Goal: Task Accomplishment & Management: Manage account settings

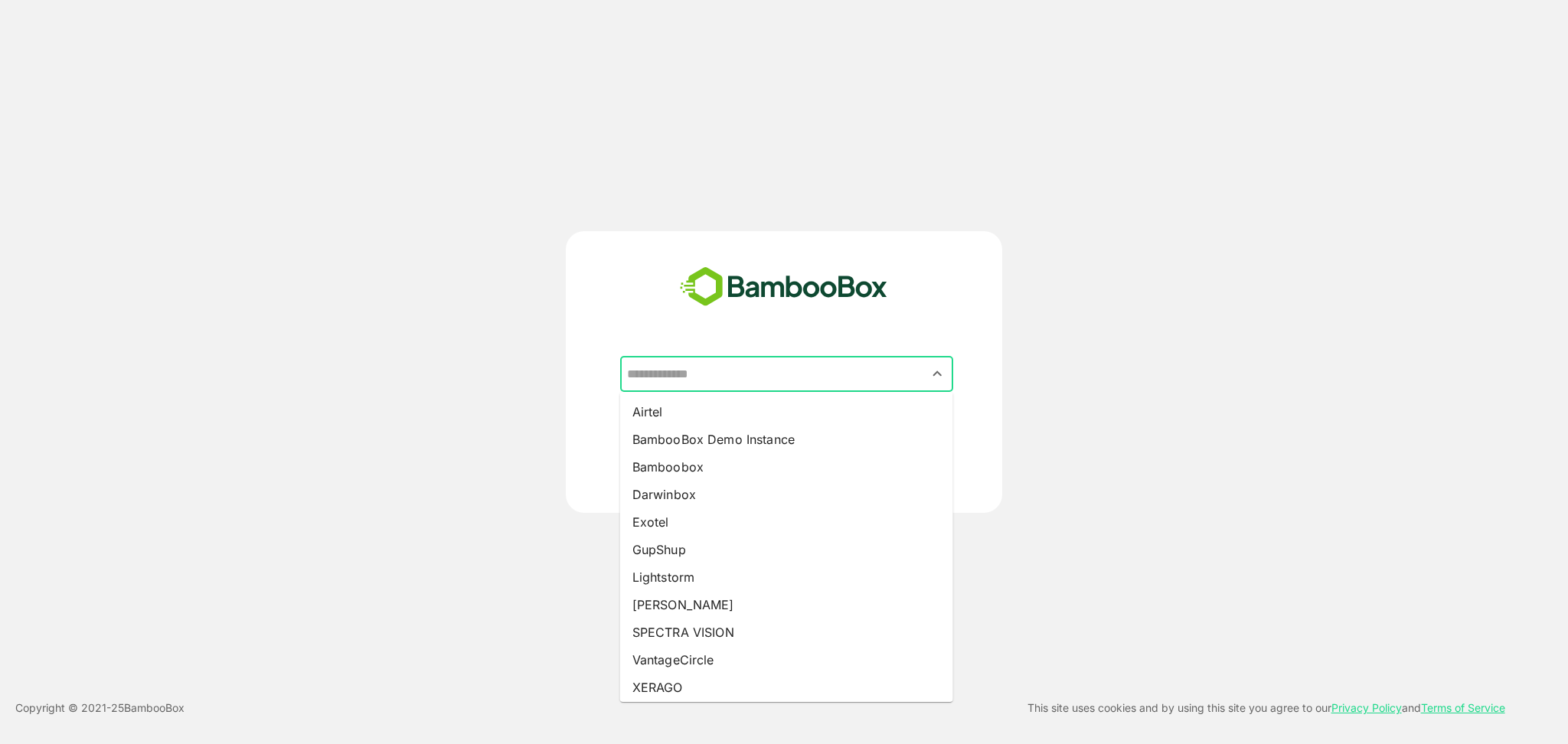
click at [827, 371] on input "text" at bounding box center [786, 374] width 327 height 29
click at [708, 443] on li "BambooBox Demo Instance" at bounding box center [787, 439] width 333 height 27
type input "**********"
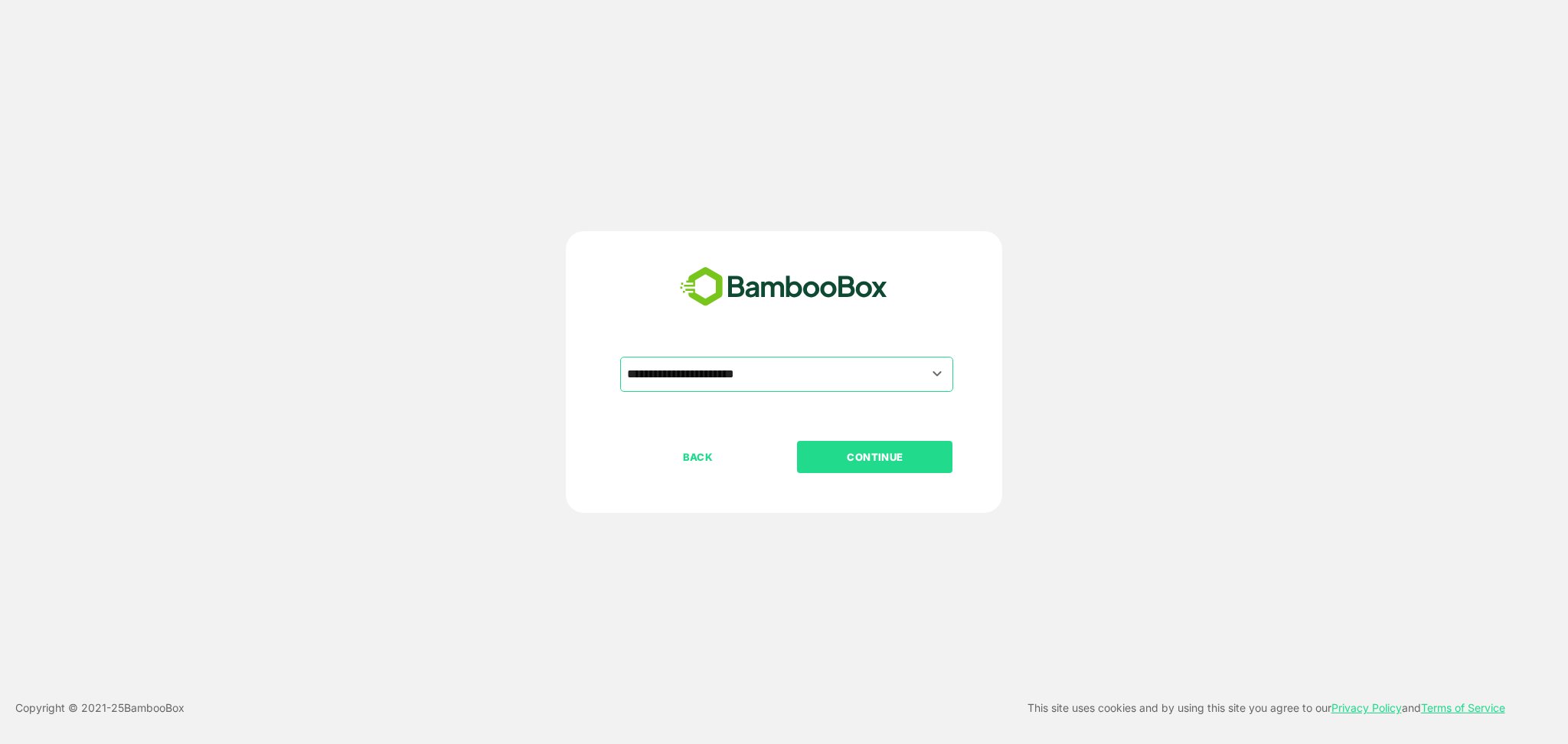
click at [852, 448] on p "CONTINUE" at bounding box center [875, 457] width 153 height 16
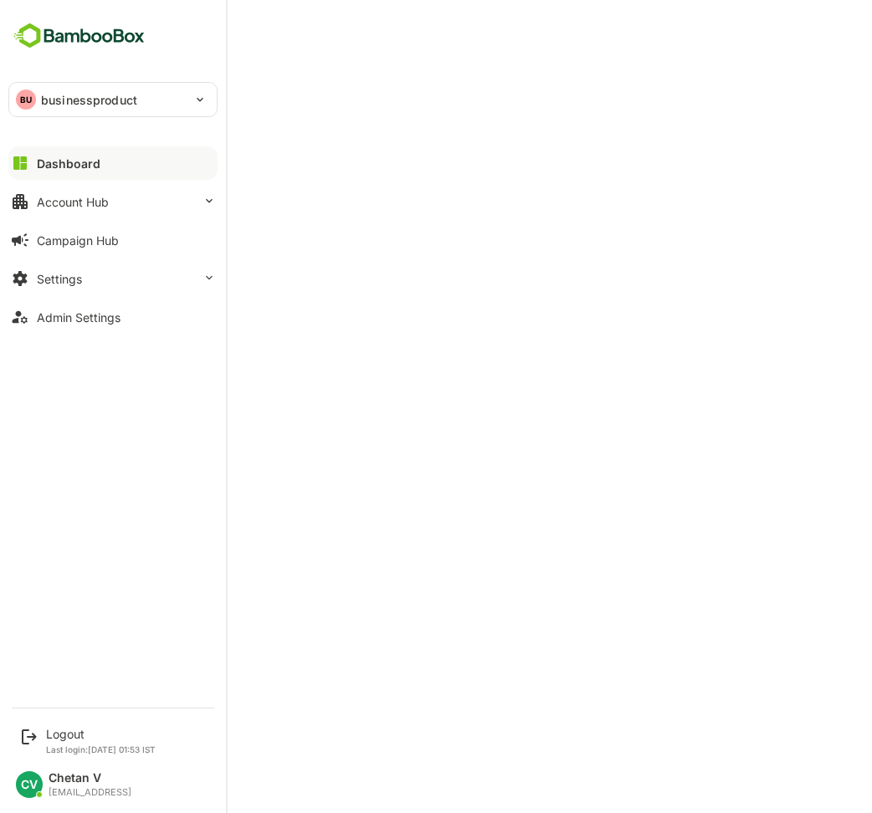
click at [128, 112] on div "BU businessproduct" at bounding box center [102, 99] width 187 height 33
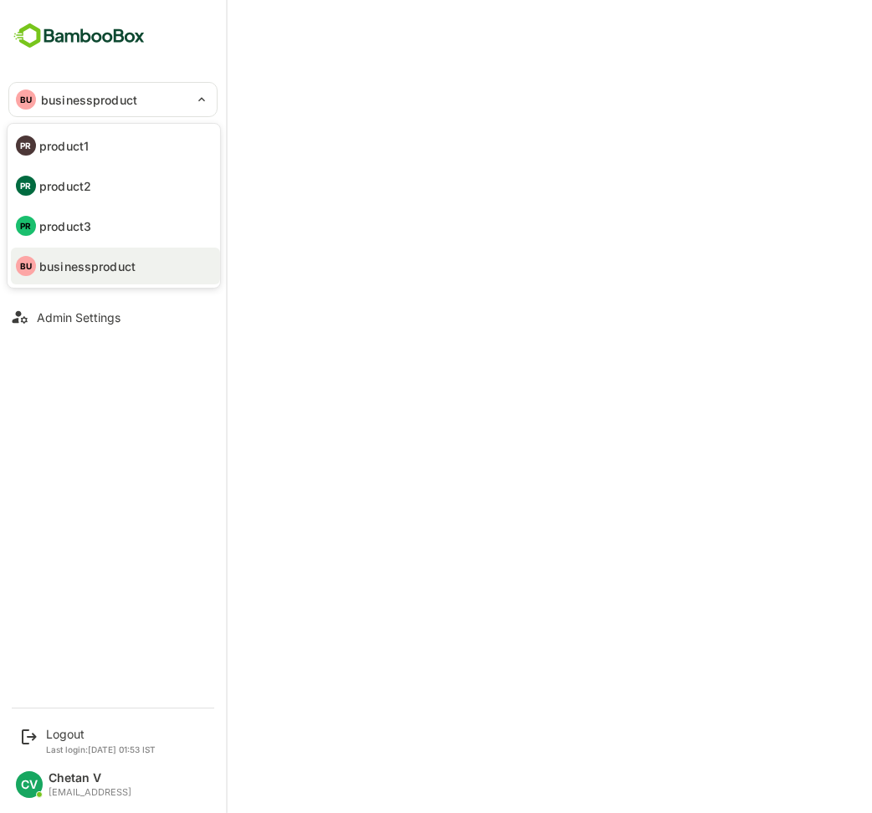
click at [157, 60] on div at bounding box center [436, 406] width 872 height 813
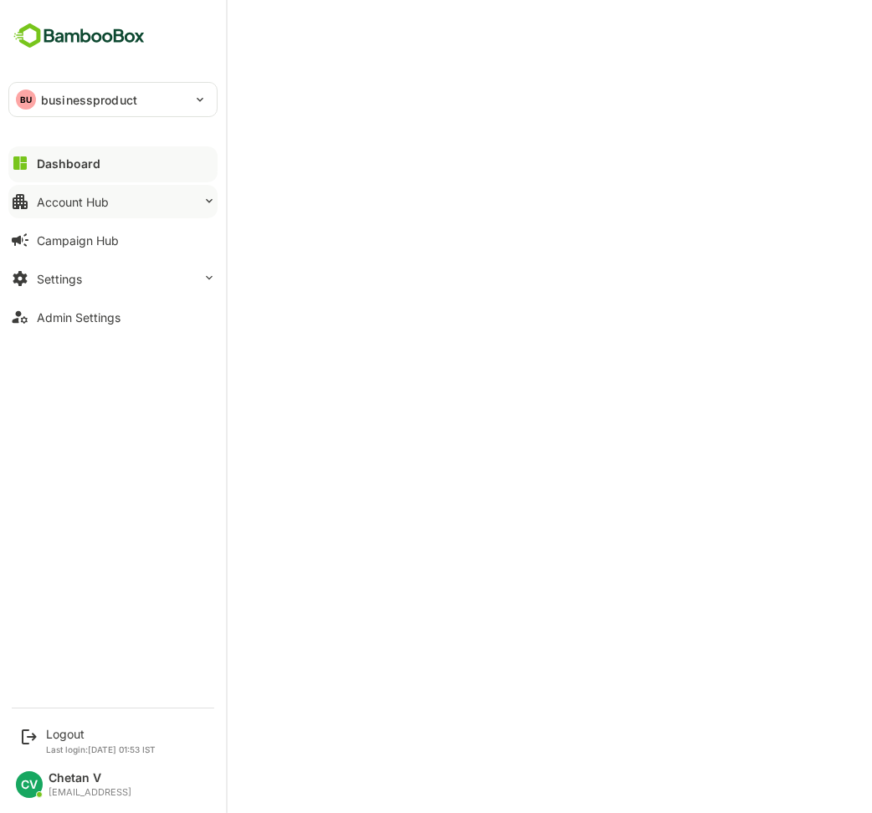
click at [114, 203] on button "Account Hub" at bounding box center [112, 201] width 209 height 33
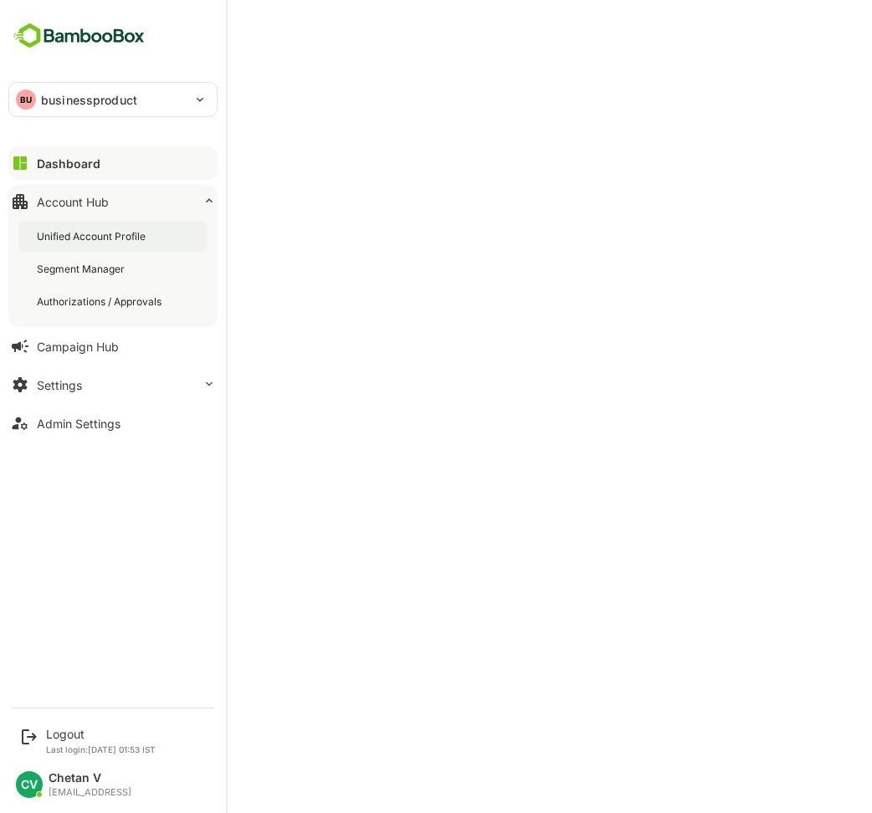
click at [112, 242] on div "Unified Account Profile" at bounding box center [93, 236] width 112 height 14
click at [88, 418] on div "Admin Settings" at bounding box center [79, 424] width 84 height 14
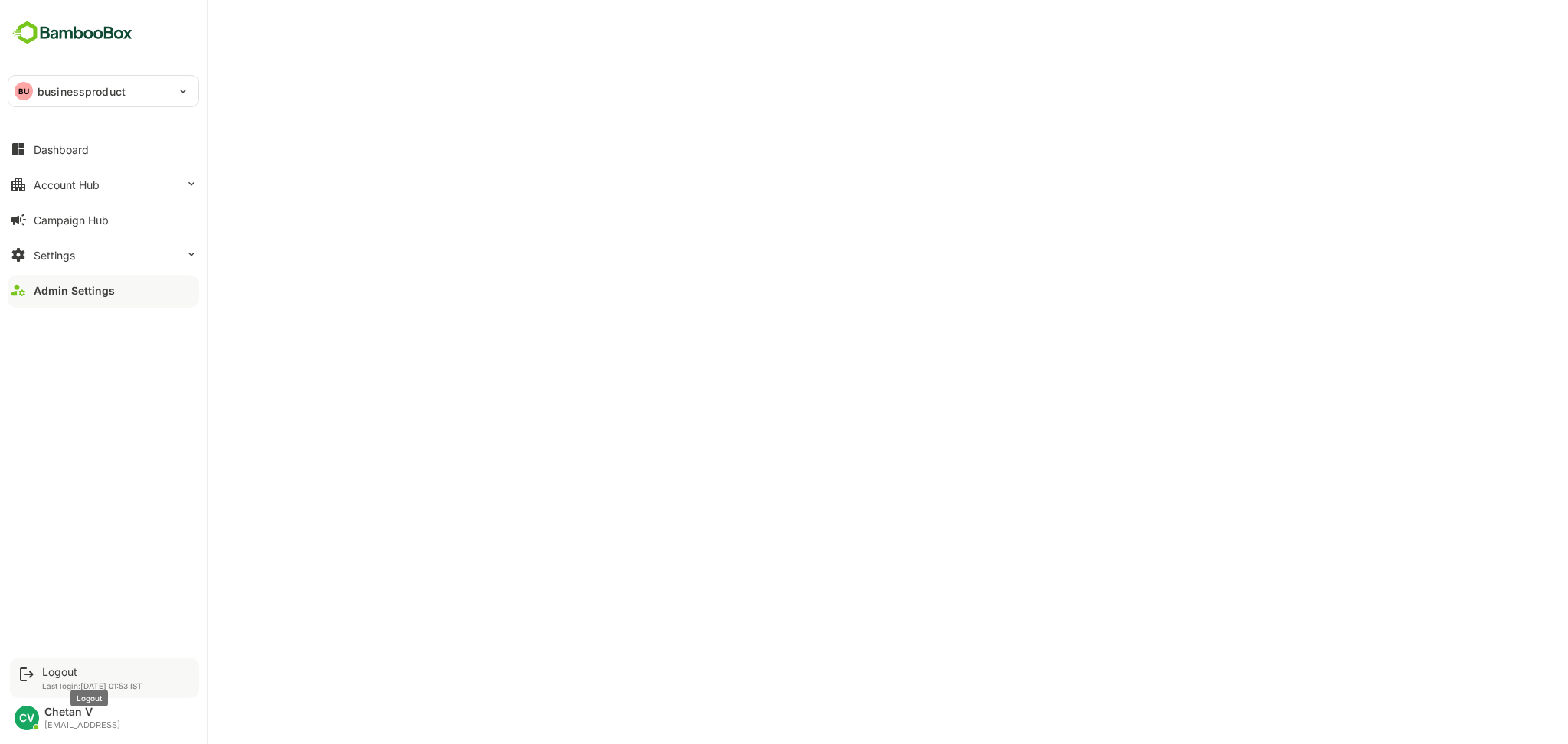
click at [57, 675] on div "Logout" at bounding box center [92, 672] width 101 height 13
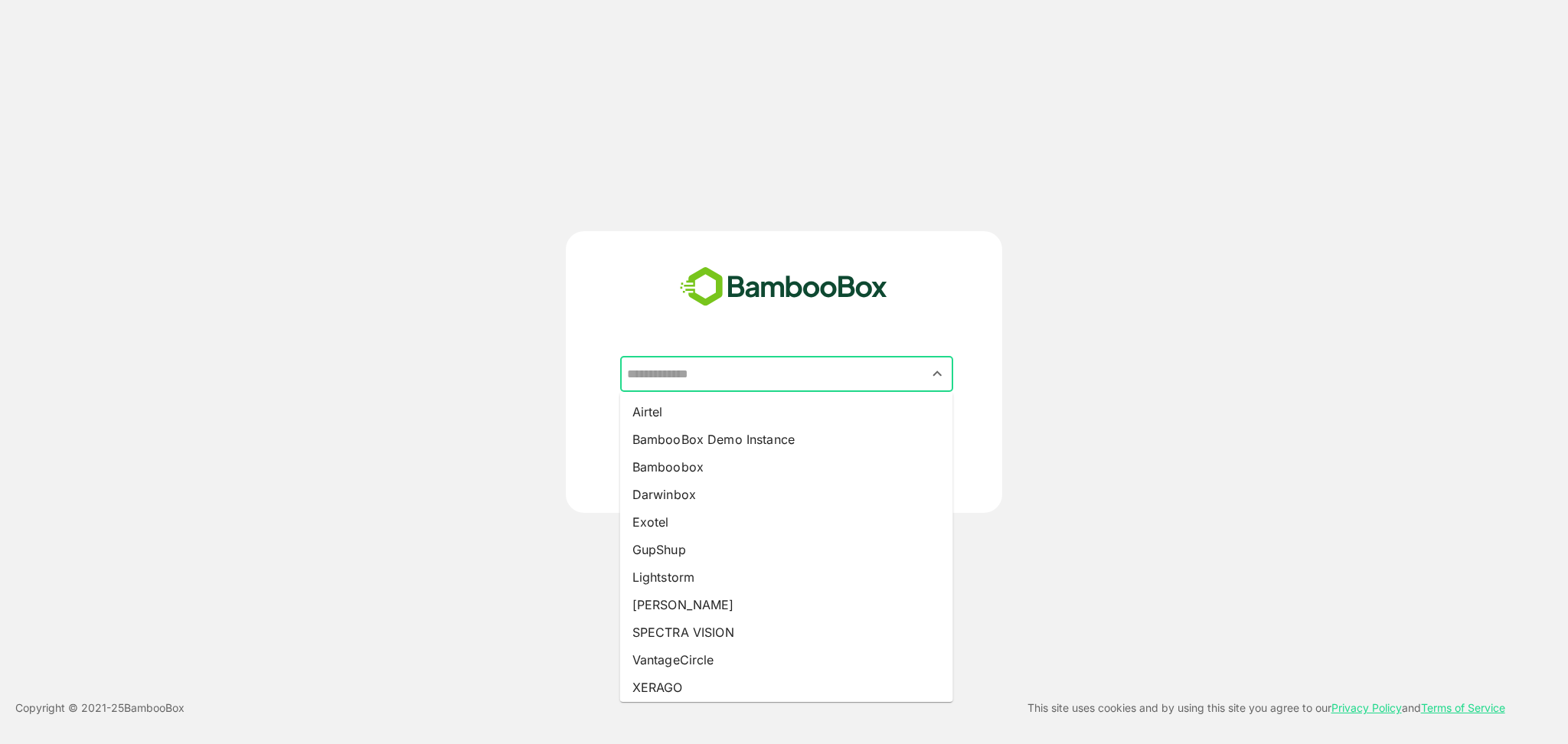
click at [725, 378] on input "text" at bounding box center [786, 374] width 327 height 29
click at [687, 440] on li "BambooBox Demo Instance" at bounding box center [787, 439] width 333 height 27
type input "**********"
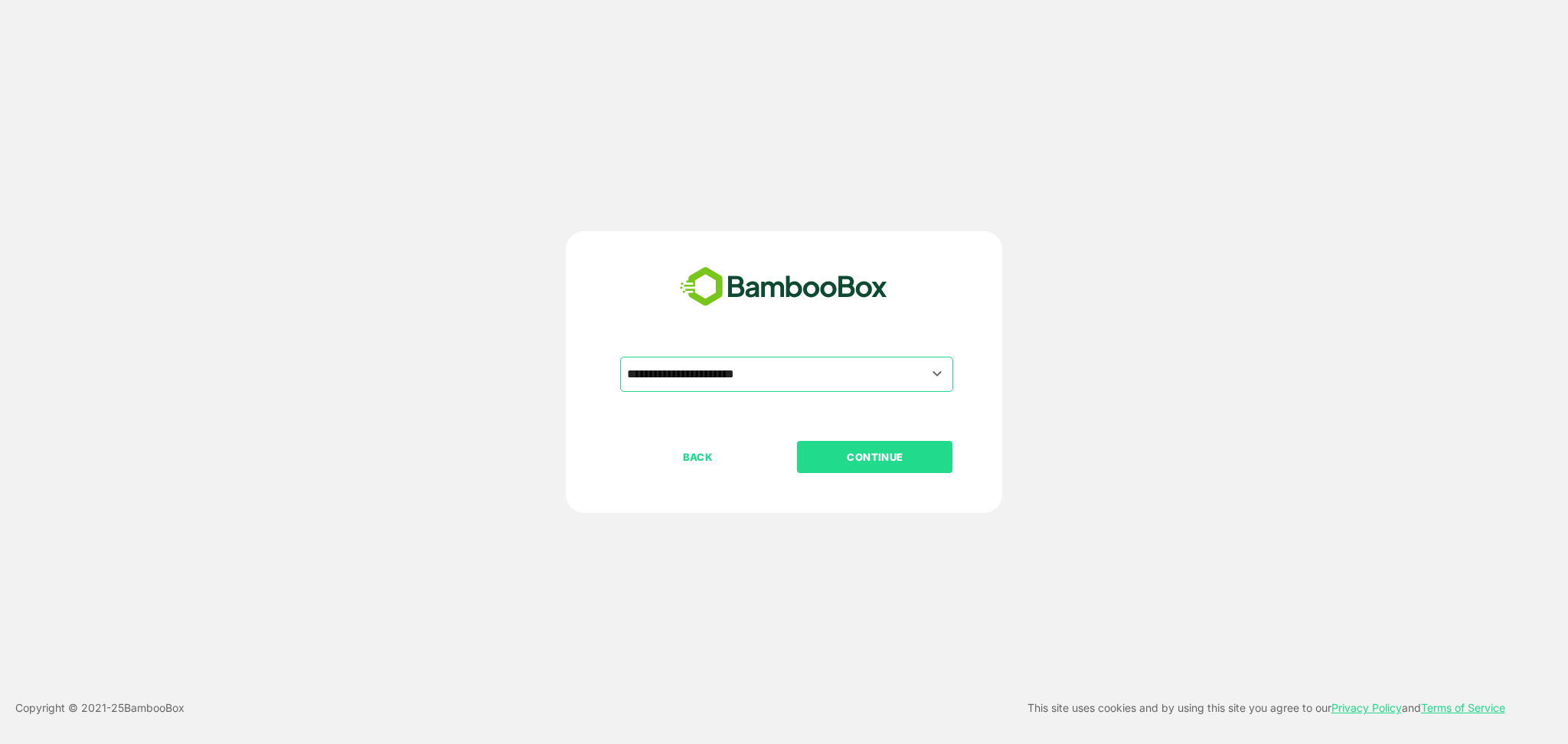
click at [878, 450] on p "CONTINUE" at bounding box center [875, 457] width 153 height 16
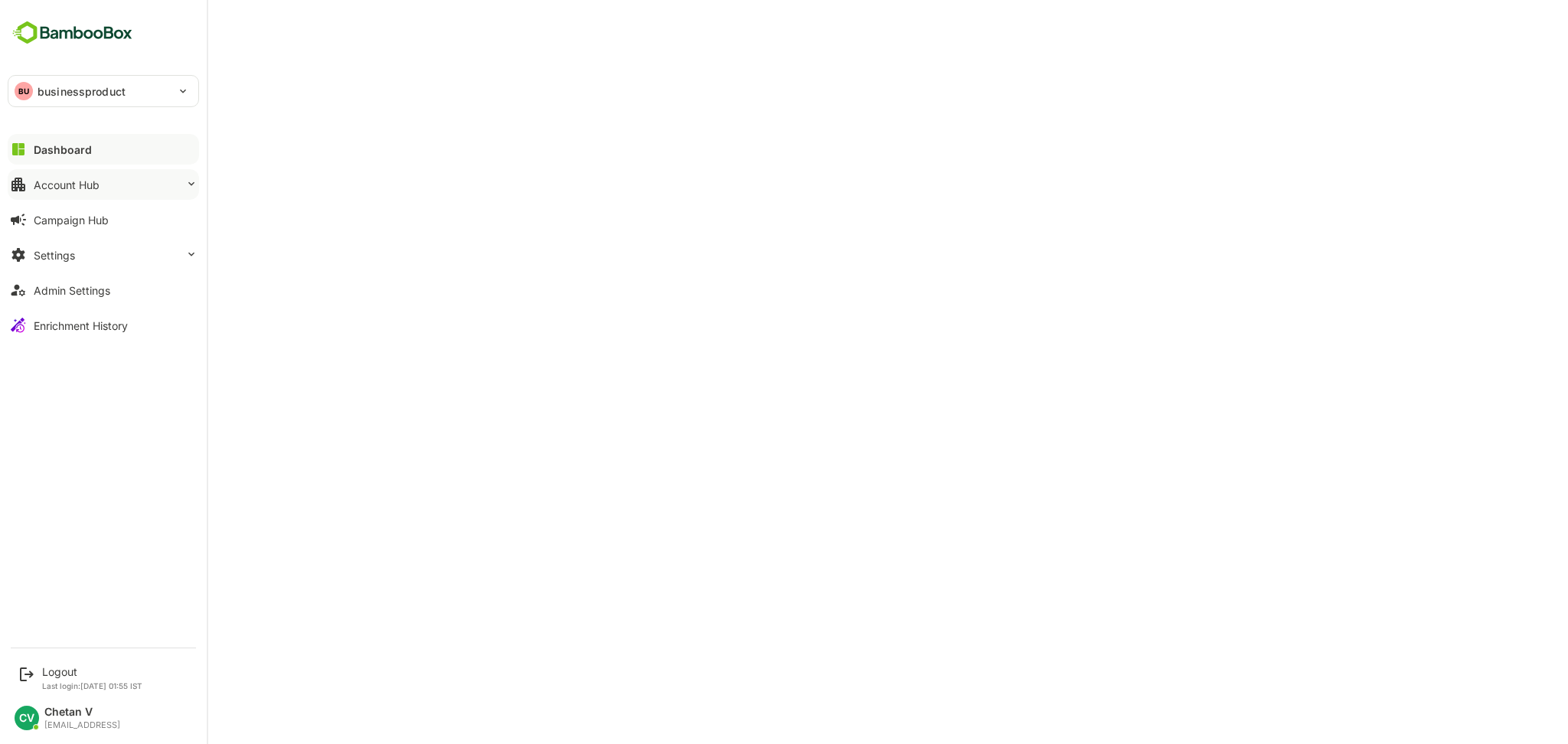
click at [46, 189] on div "Account Hub" at bounding box center [67, 185] width 66 height 13
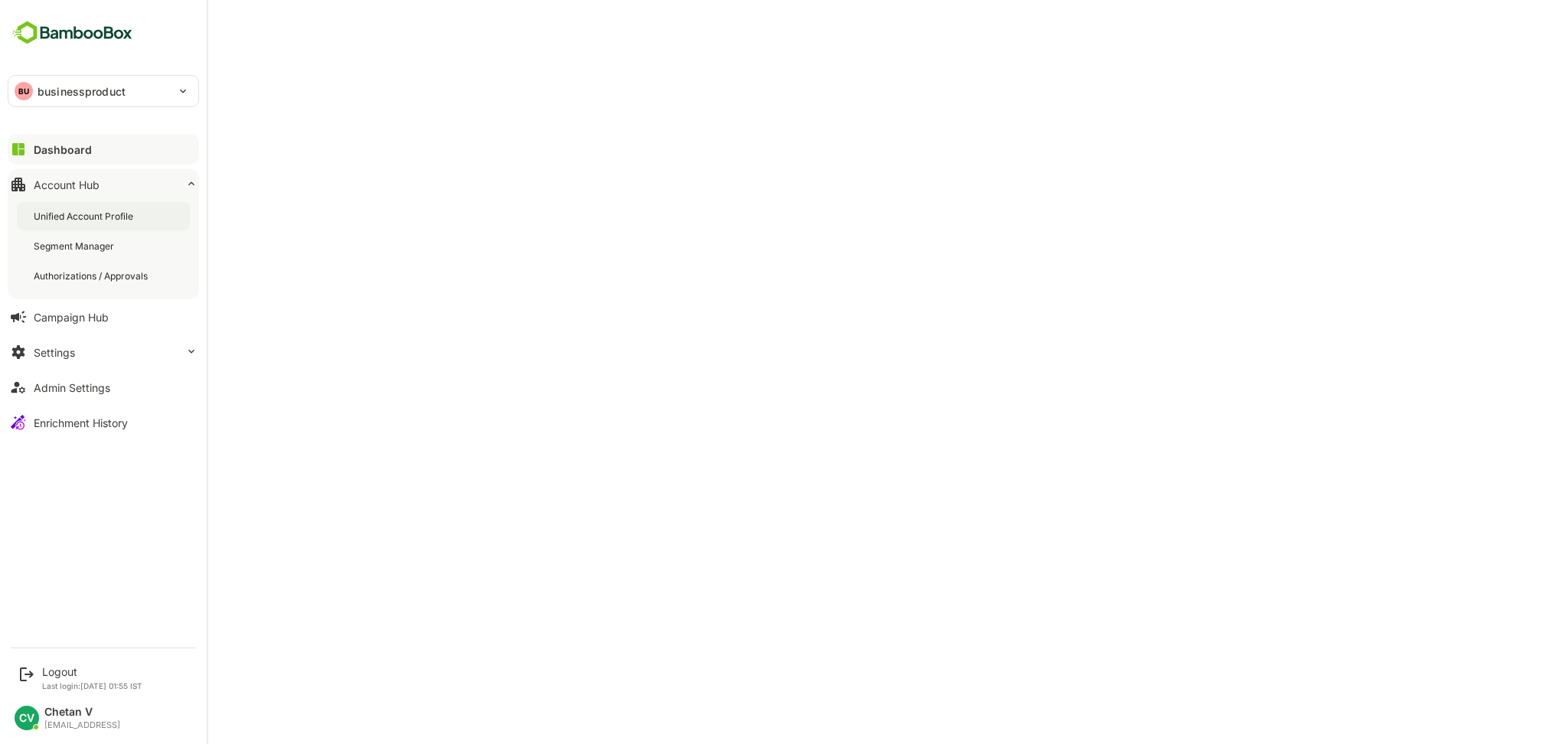
click at [81, 215] on div "Unified Account Profile" at bounding box center [85, 216] width 103 height 13
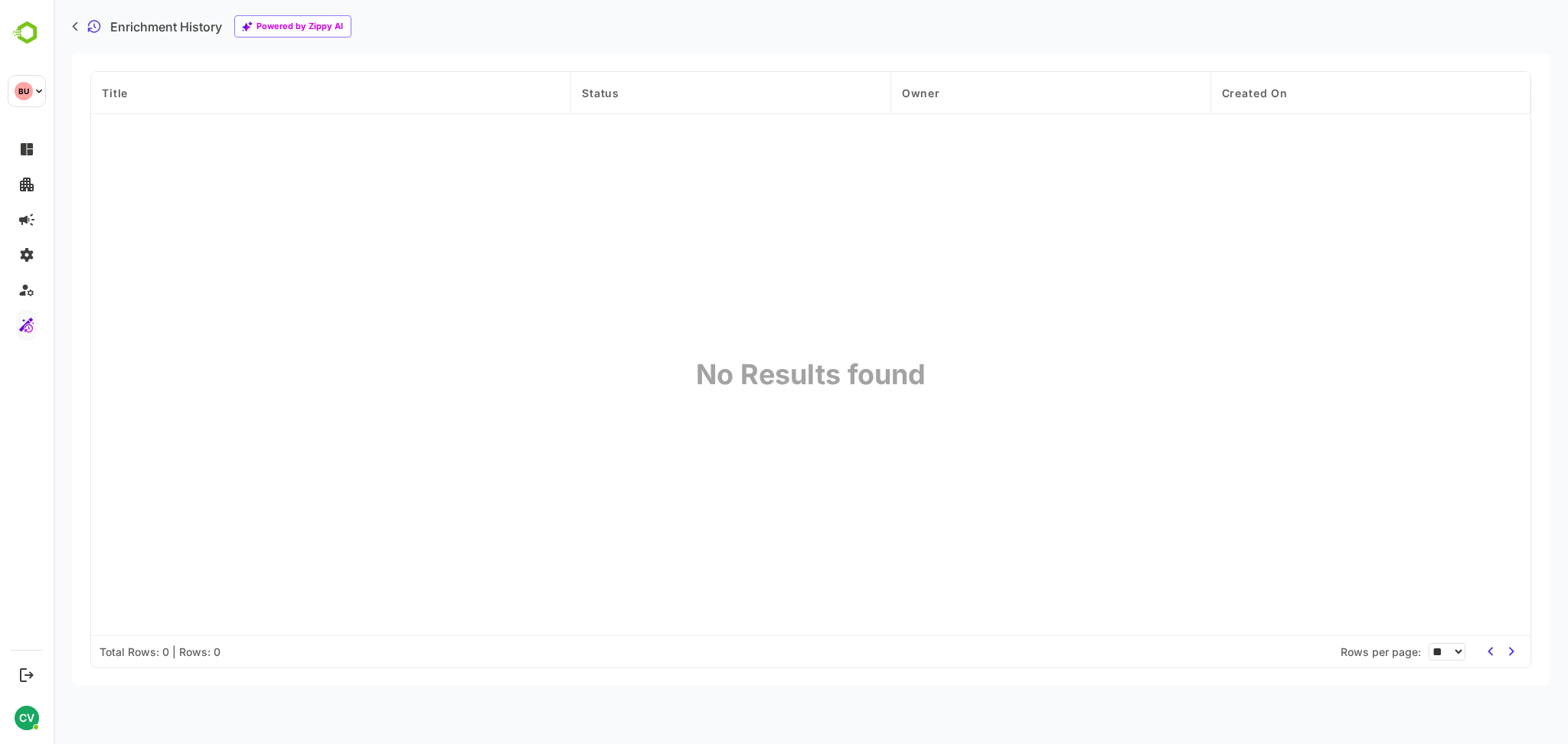
click at [944, 368] on div "No Results found" at bounding box center [810, 496] width 481 height 277
click at [375, 274] on div "Title Status Owner Created On No Results found" at bounding box center [811, 354] width 1440 height 564
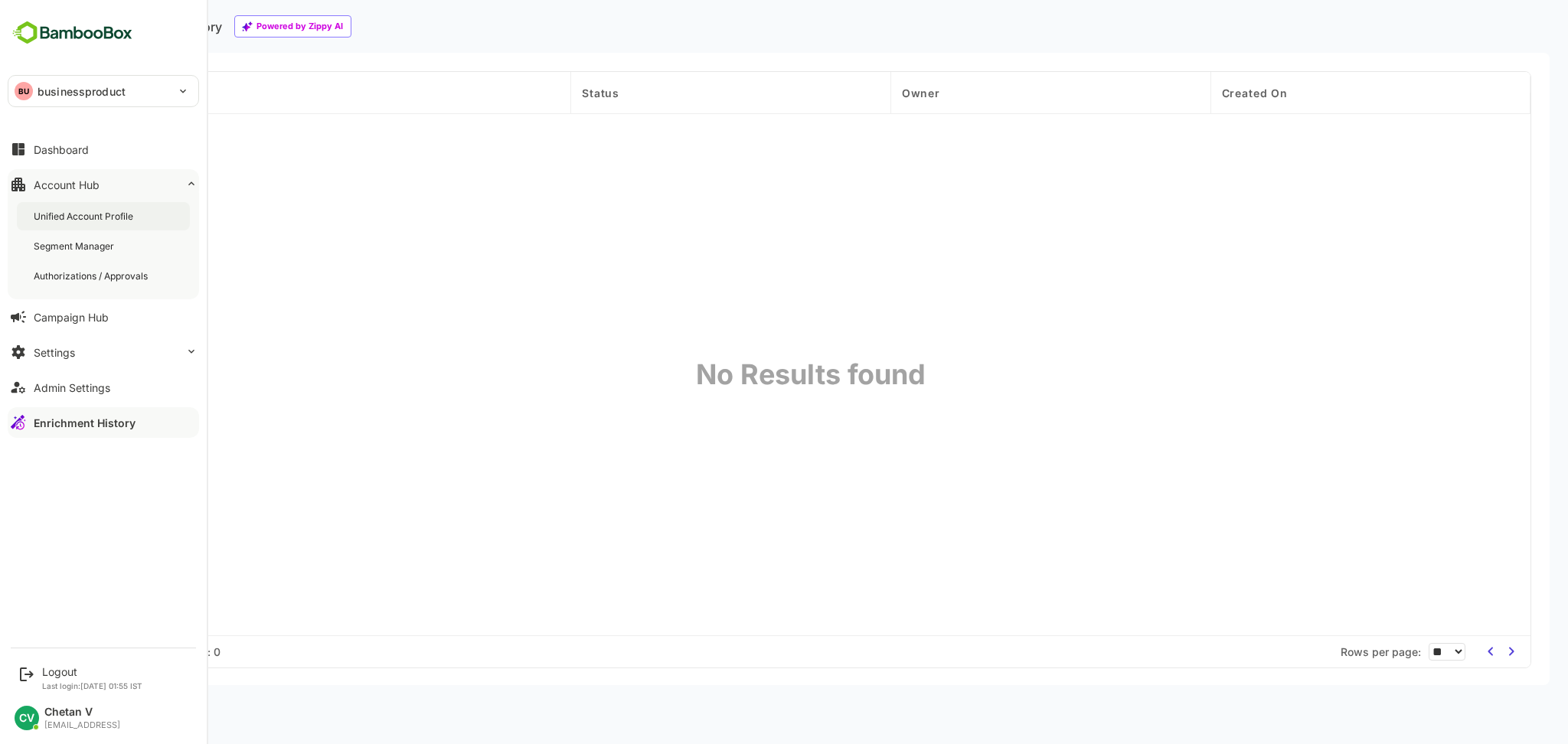
click at [92, 218] on div "Unified Account Profile" at bounding box center [85, 216] width 103 height 13
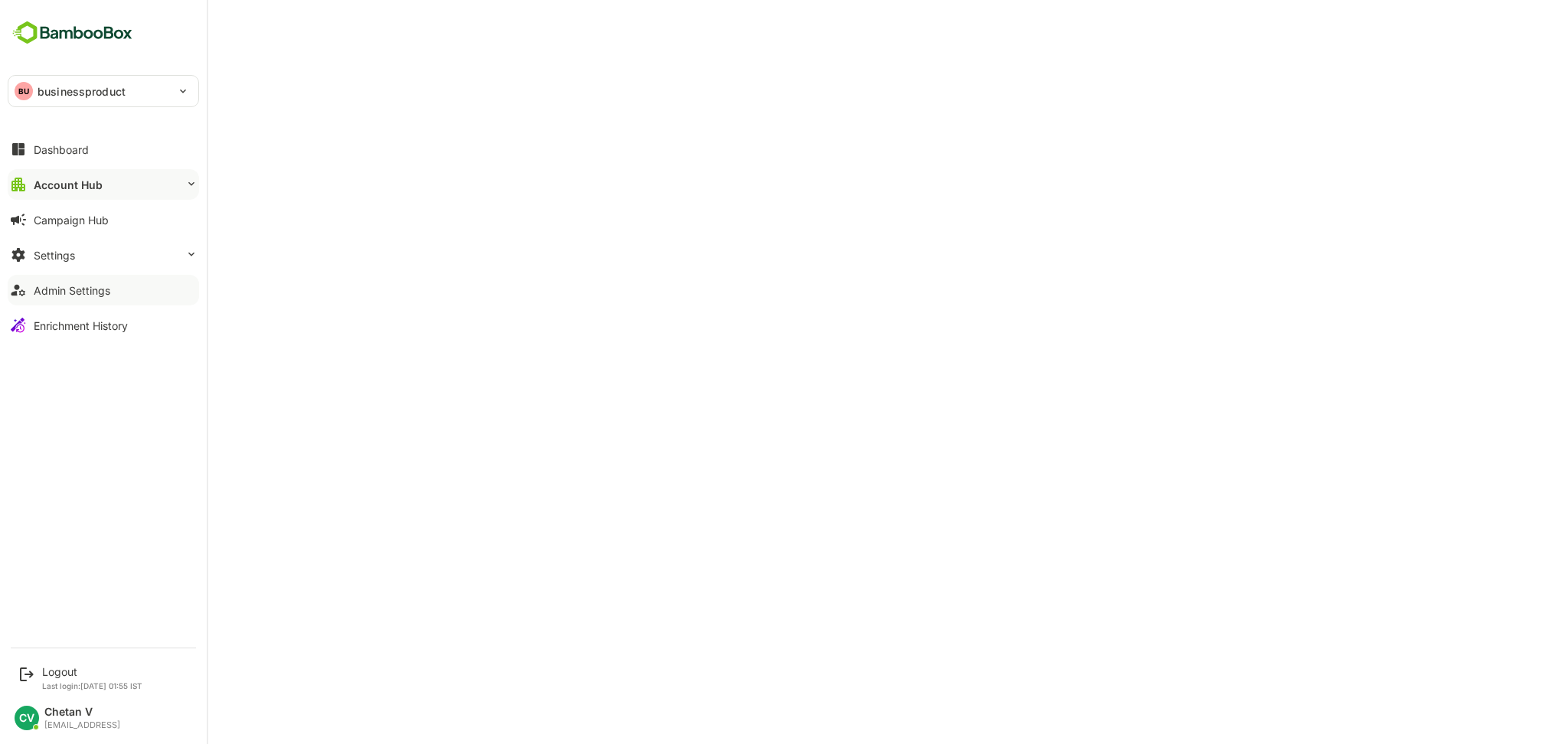
click at [92, 295] on div "Admin Settings" at bounding box center [72, 290] width 77 height 13
click at [133, 241] on button "Settings" at bounding box center [103, 254] width 191 height 30
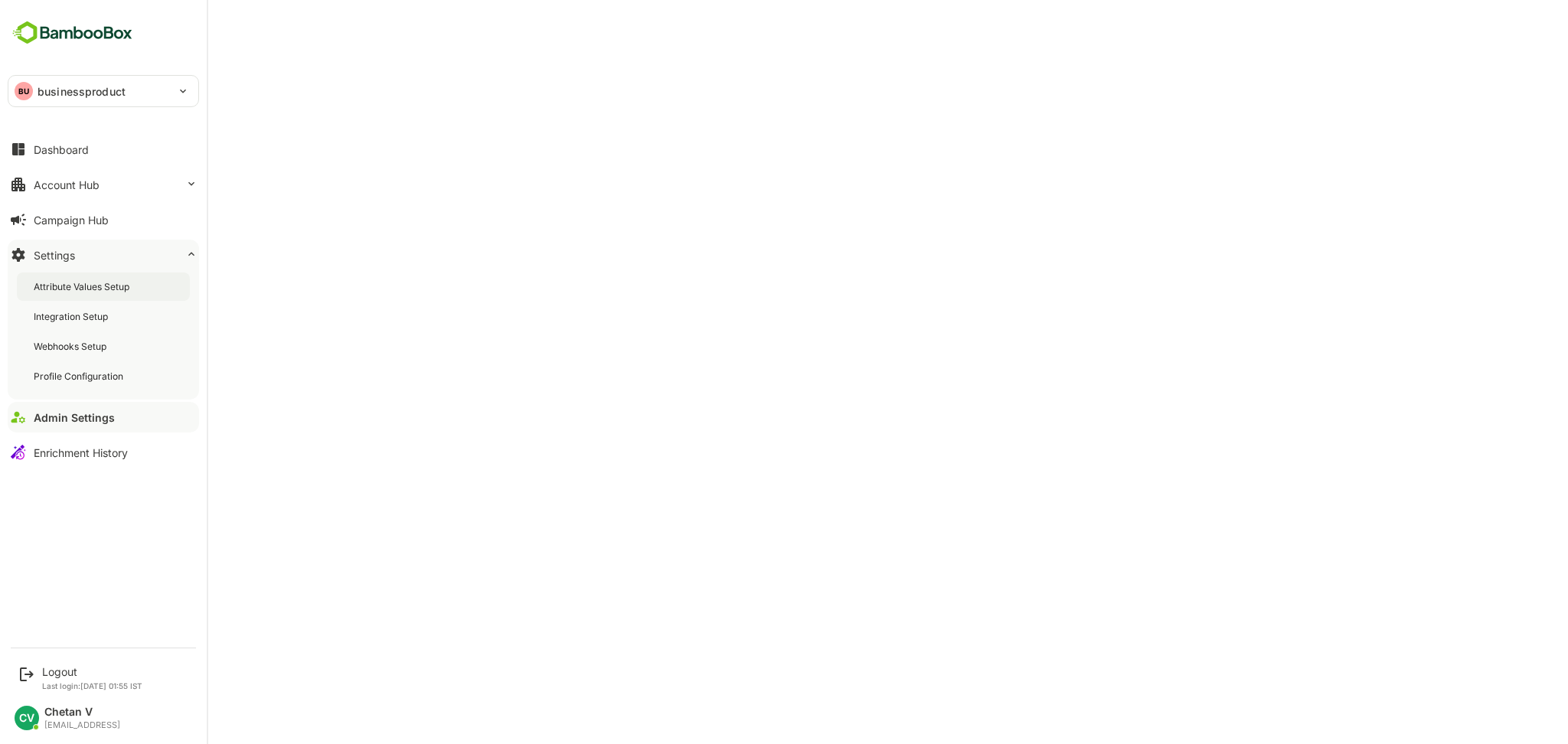
click at [127, 286] on div "Attribute Values Setup" at bounding box center [83, 286] width 99 height 13
click at [81, 377] on div "Profile Configuration" at bounding box center [80, 376] width 92 height 13
click at [112, 196] on button "Account Hub" at bounding box center [103, 184] width 191 height 30
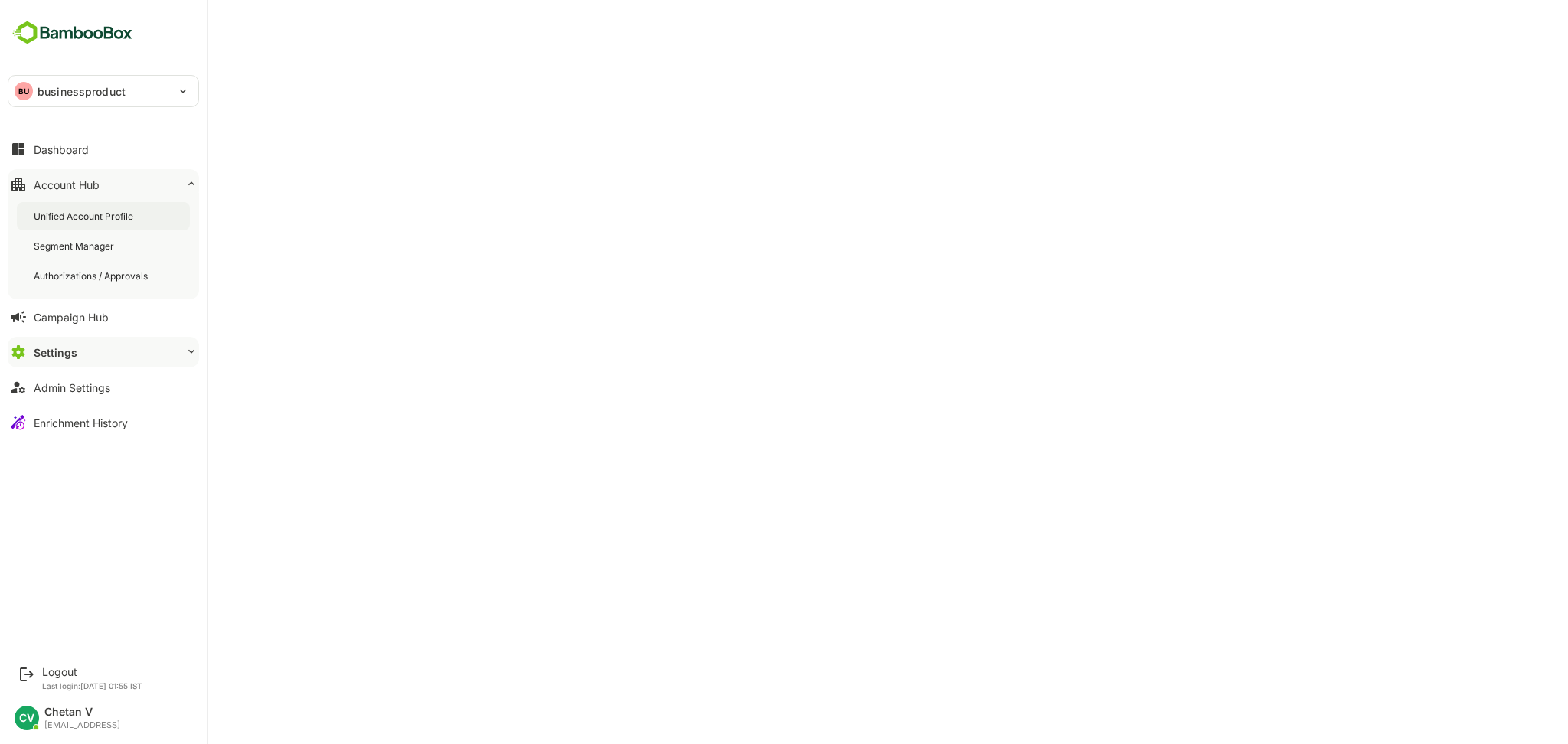
click at [100, 219] on div "Unified Account Profile" at bounding box center [85, 216] width 103 height 13
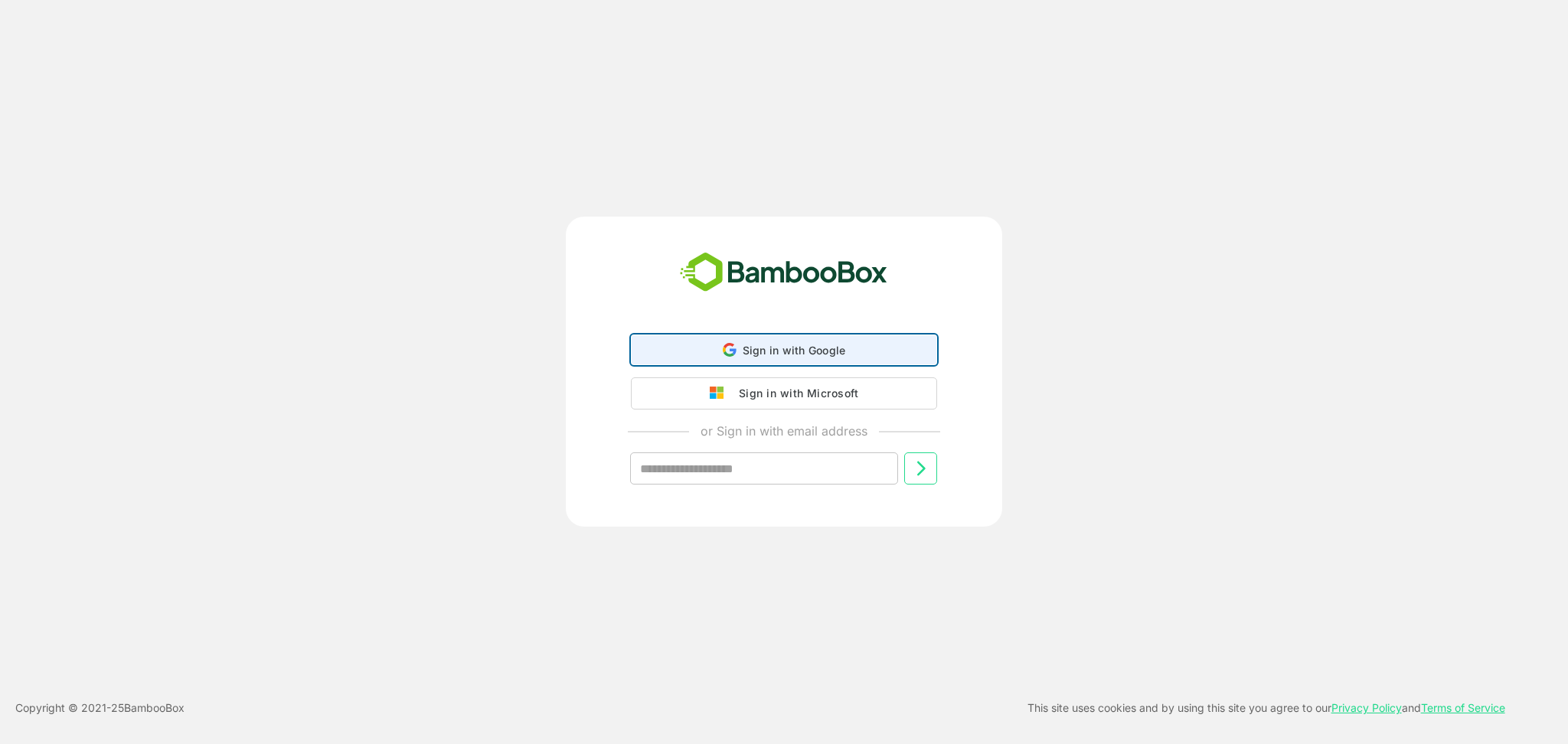
click at [684, 361] on div "Sign in with Google Sign in with Google. Opens in new tab" at bounding box center [784, 350] width 287 height 29
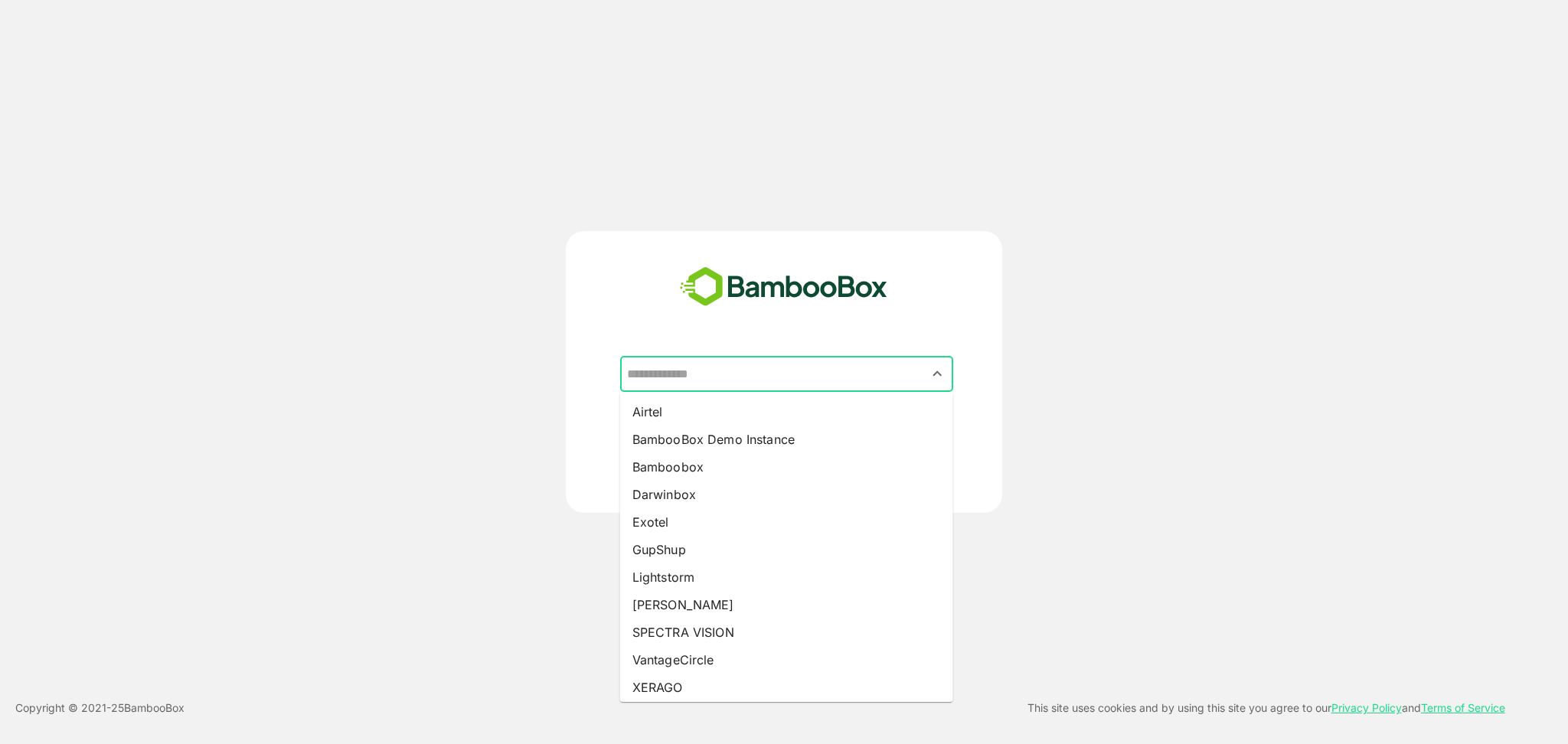
click at [742, 377] on input "text" at bounding box center [786, 374] width 327 height 29
click at [717, 437] on li "BambooBox Demo Instance" at bounding box center [787, 439] width 333 height 27
type input "**********"
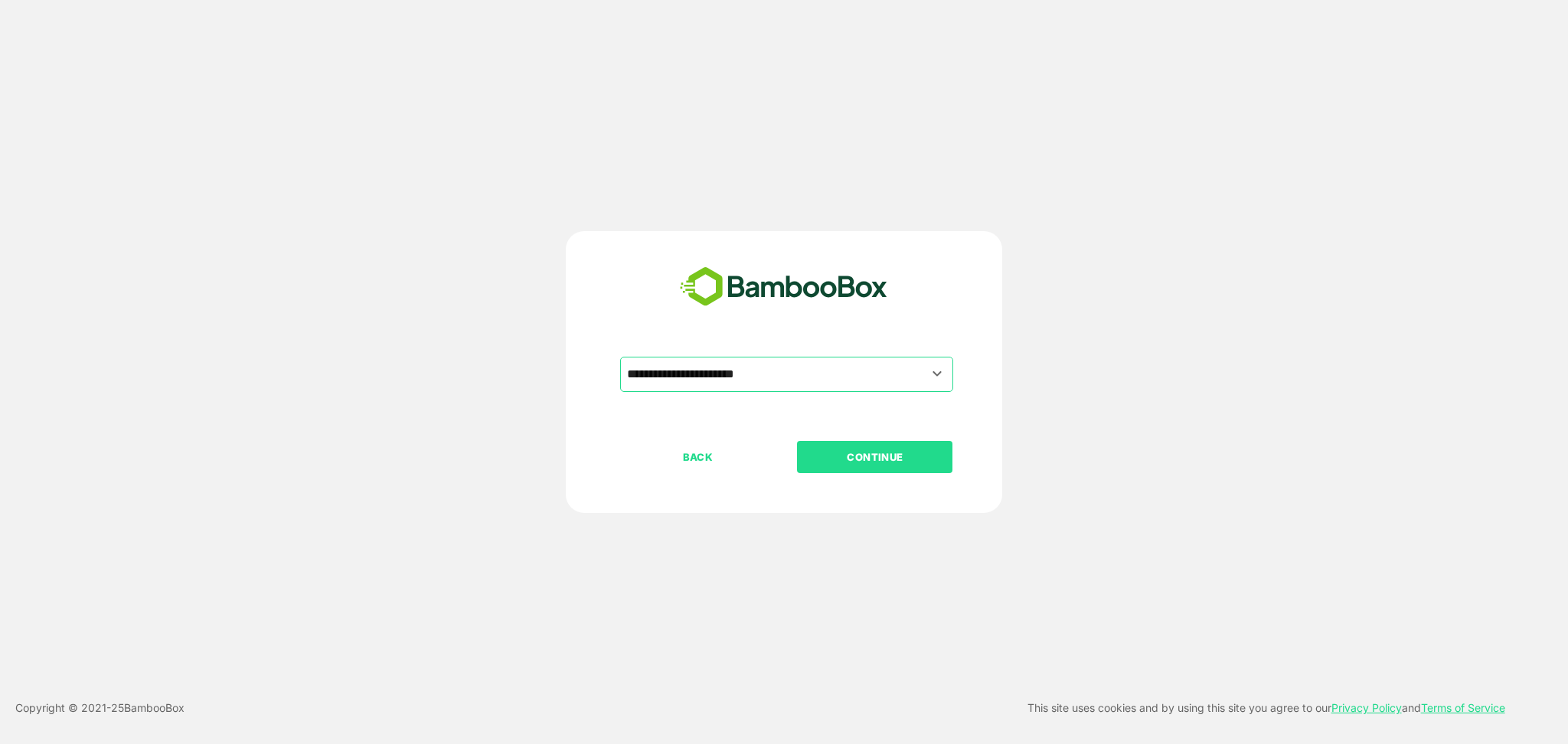
click at [853, 459] on p "CONTINUE" at bounding box center [875, 457] width 153 height 16
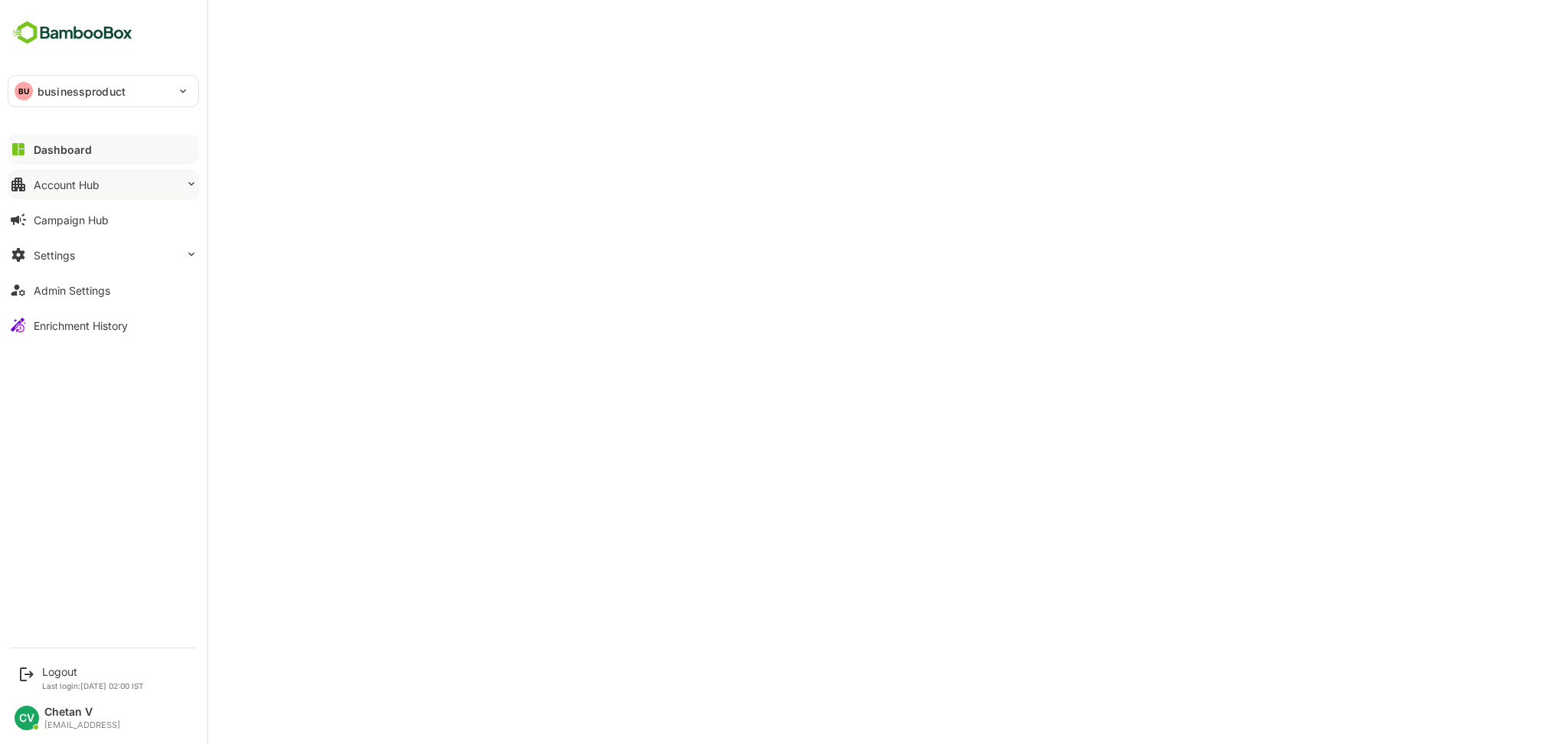
click at [124, 185] on button "Account Hub" at bounding box center [103, 184] width 191 height 30
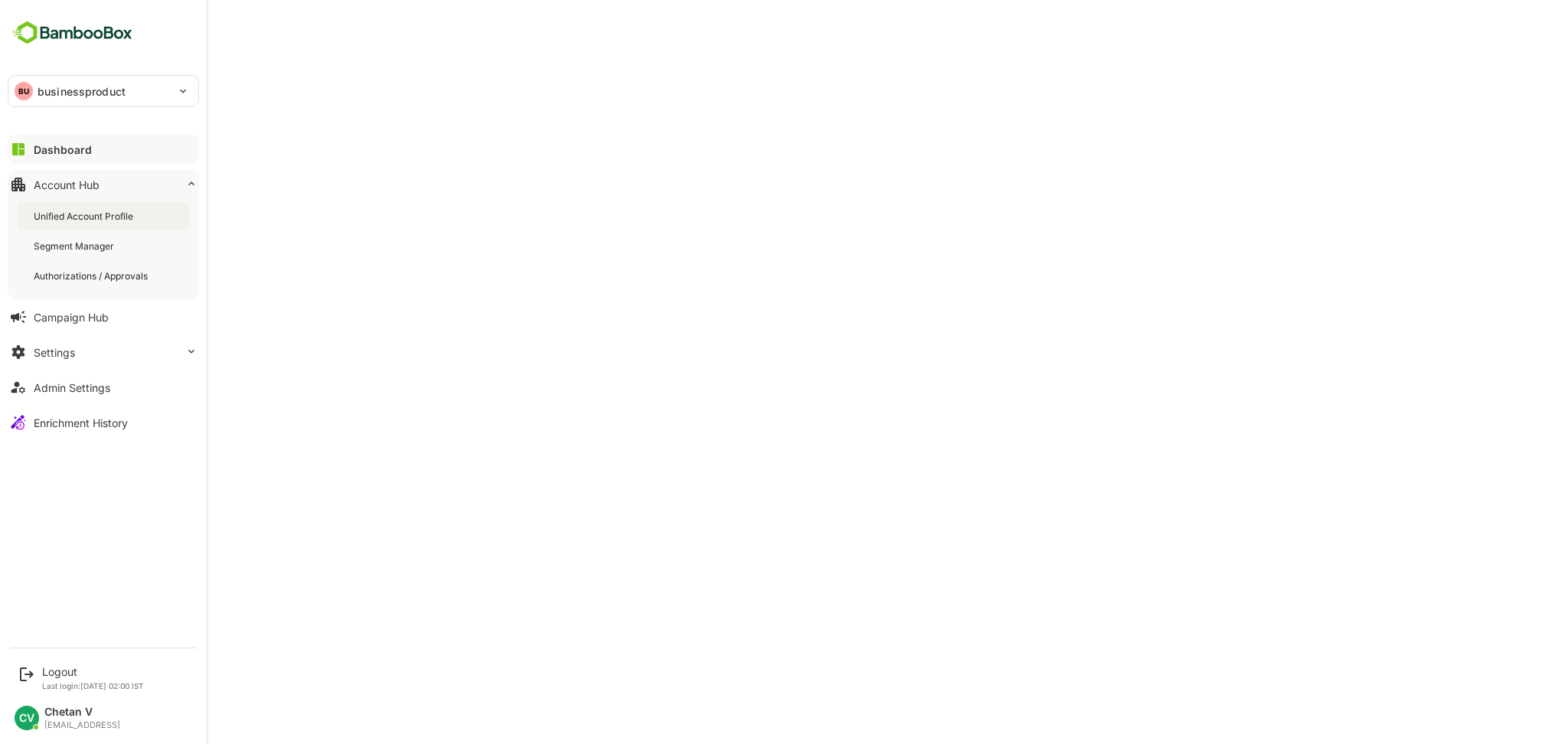
click at [105, 218] on div "Unified Account Profile" at bounding box center [85, 216] width 103 height 13
click at [68, 97] on p "businessproduct" at bounding box center [81, 92] width 88 height 16
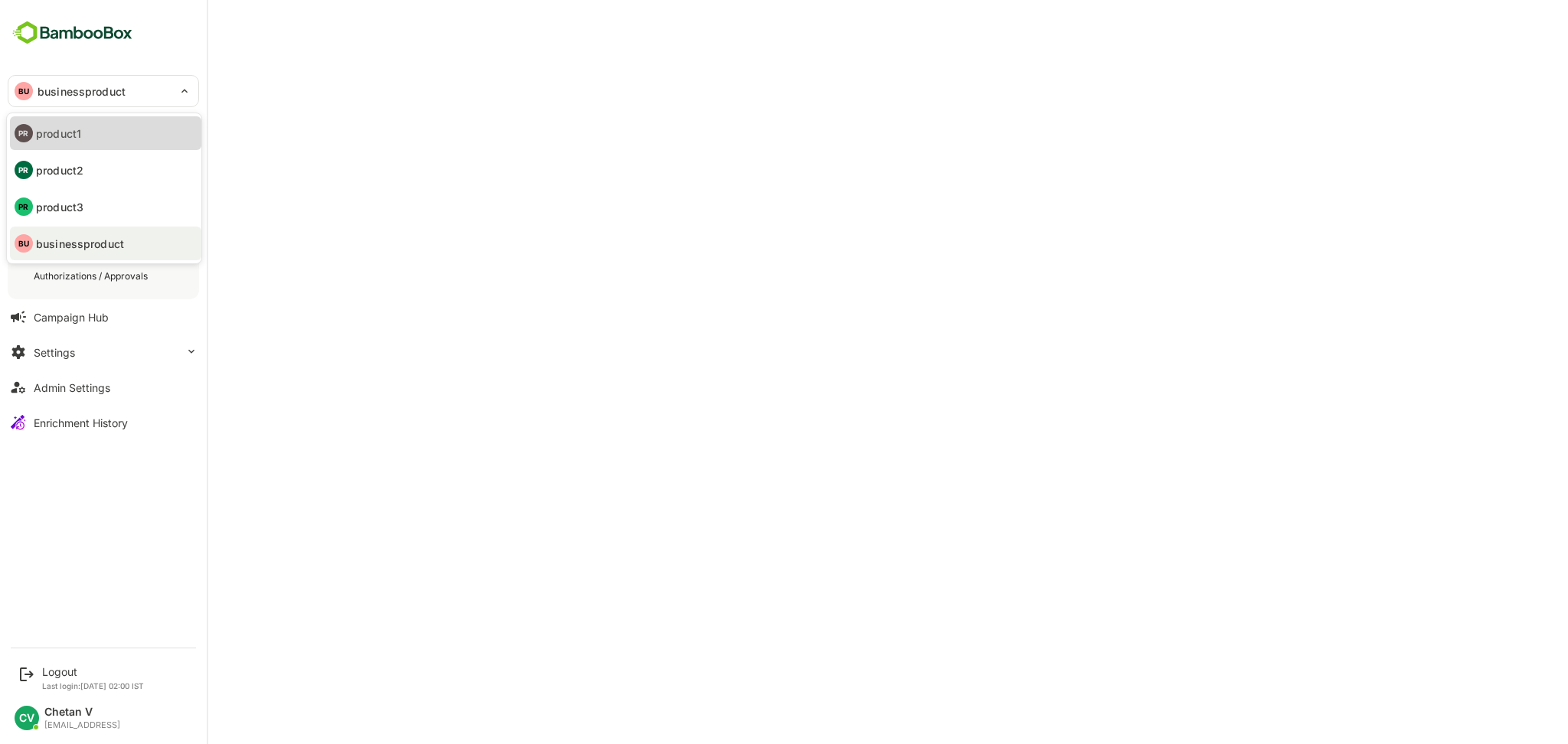
click at [78, 118] on li "PR product1" at bounding box center [105, 133] width 191 height 34
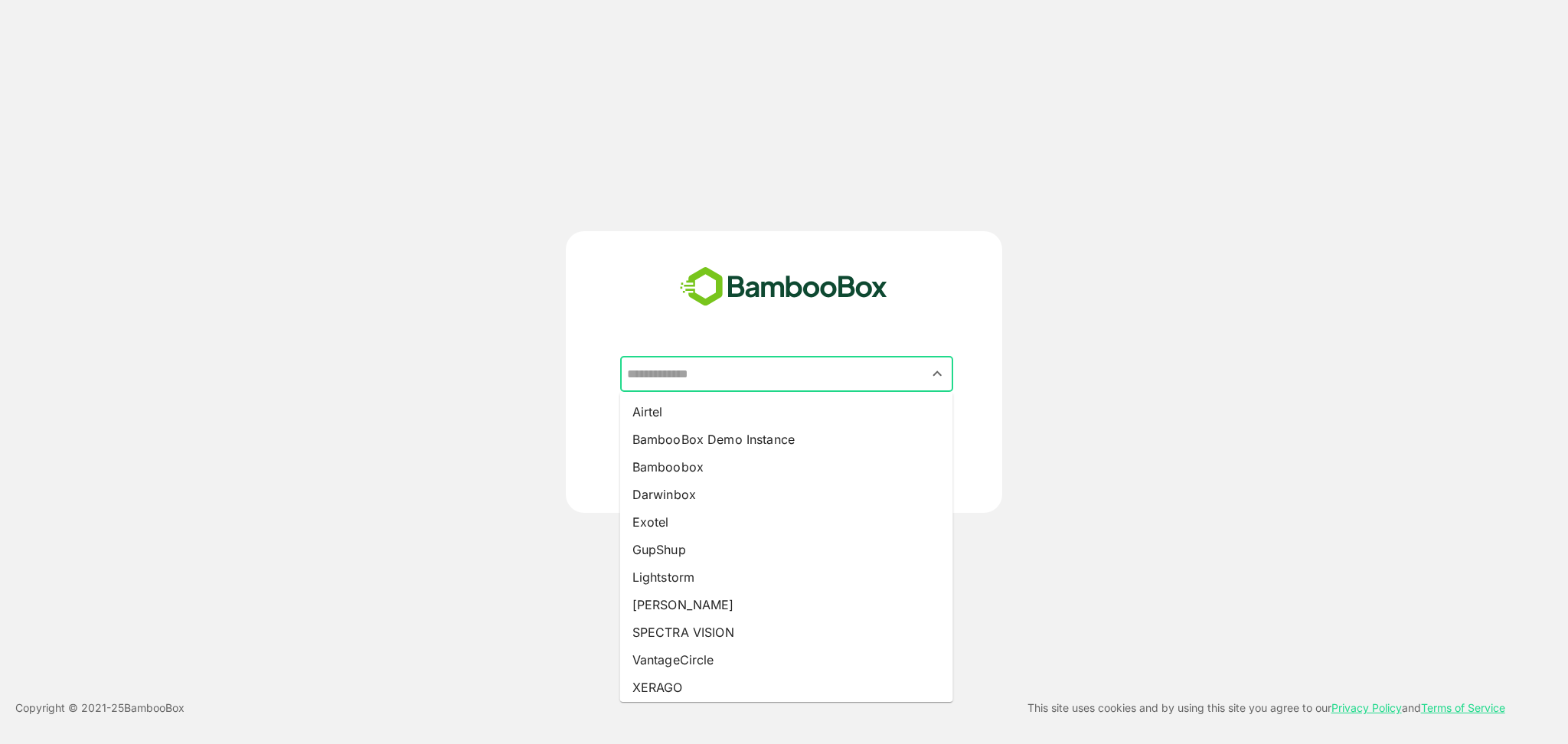
click at [693, 363] on input "text" at bounding box center [786, 374] width 327 height 29
click at [677, 430] on li "BambooBox Demo Instance" at bounding box center [787, 439] width 333 height 27
type input "**********"
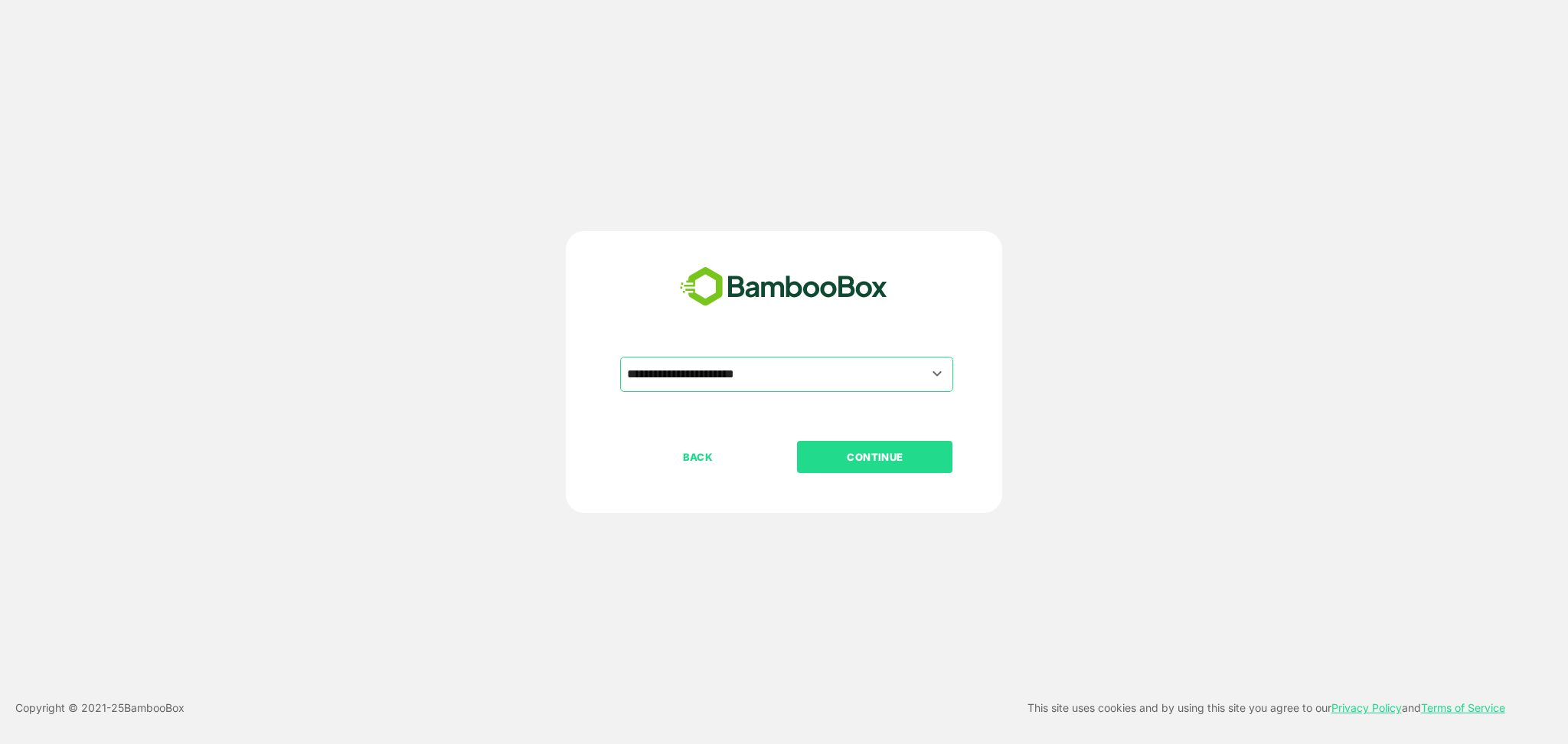
click at [852, 458] on p "CONTINUE" at bounding box center [875, 457] width 153 height 16
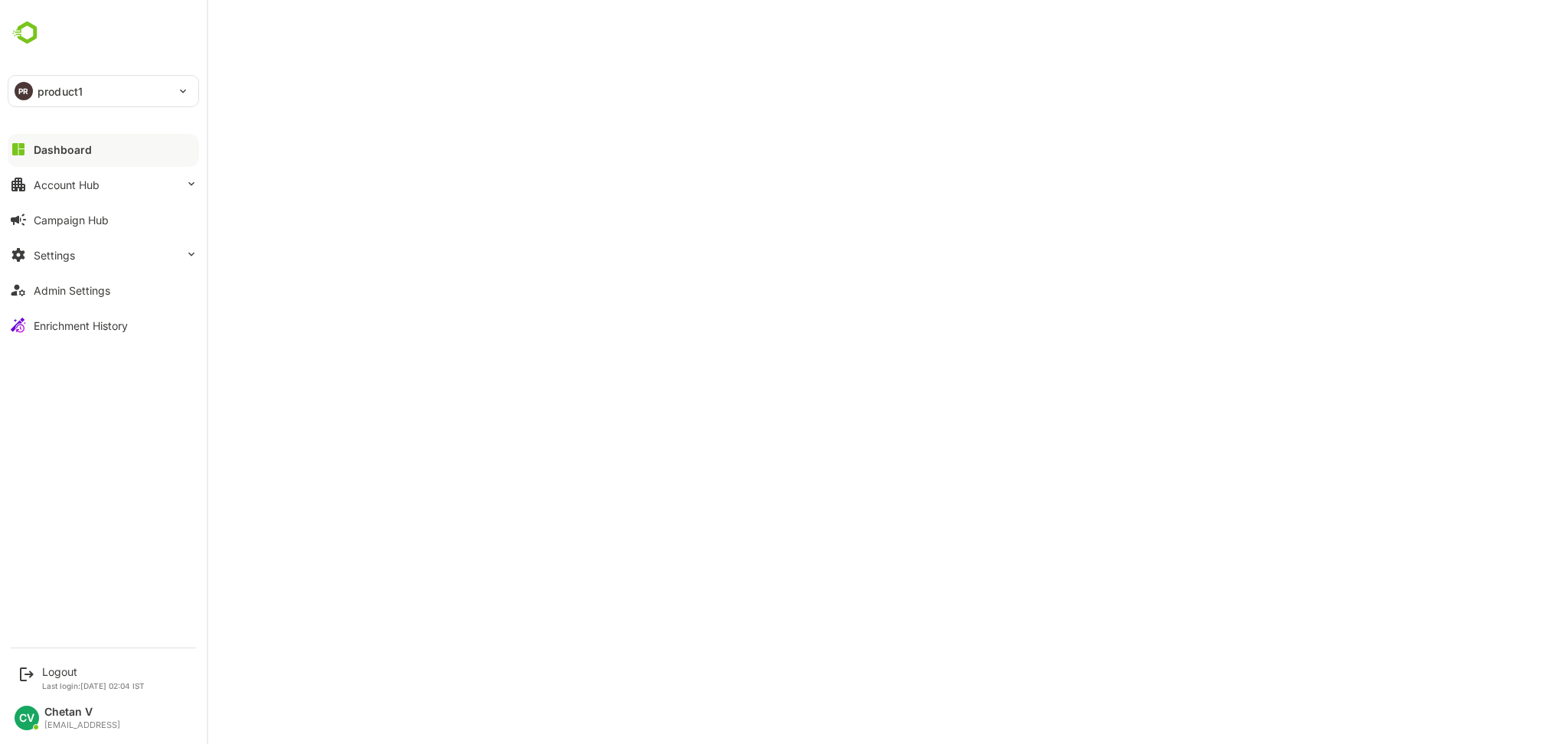
click at [96, 167] on div "Dashboard Account Hub Campaign Hub Settings Admin Settings Enrichment History" at bounding box center [103, 237] width 207 height 211
click at [96, 183] on div "Account Hub" at bounding box center [67, 185] width 66 height 13
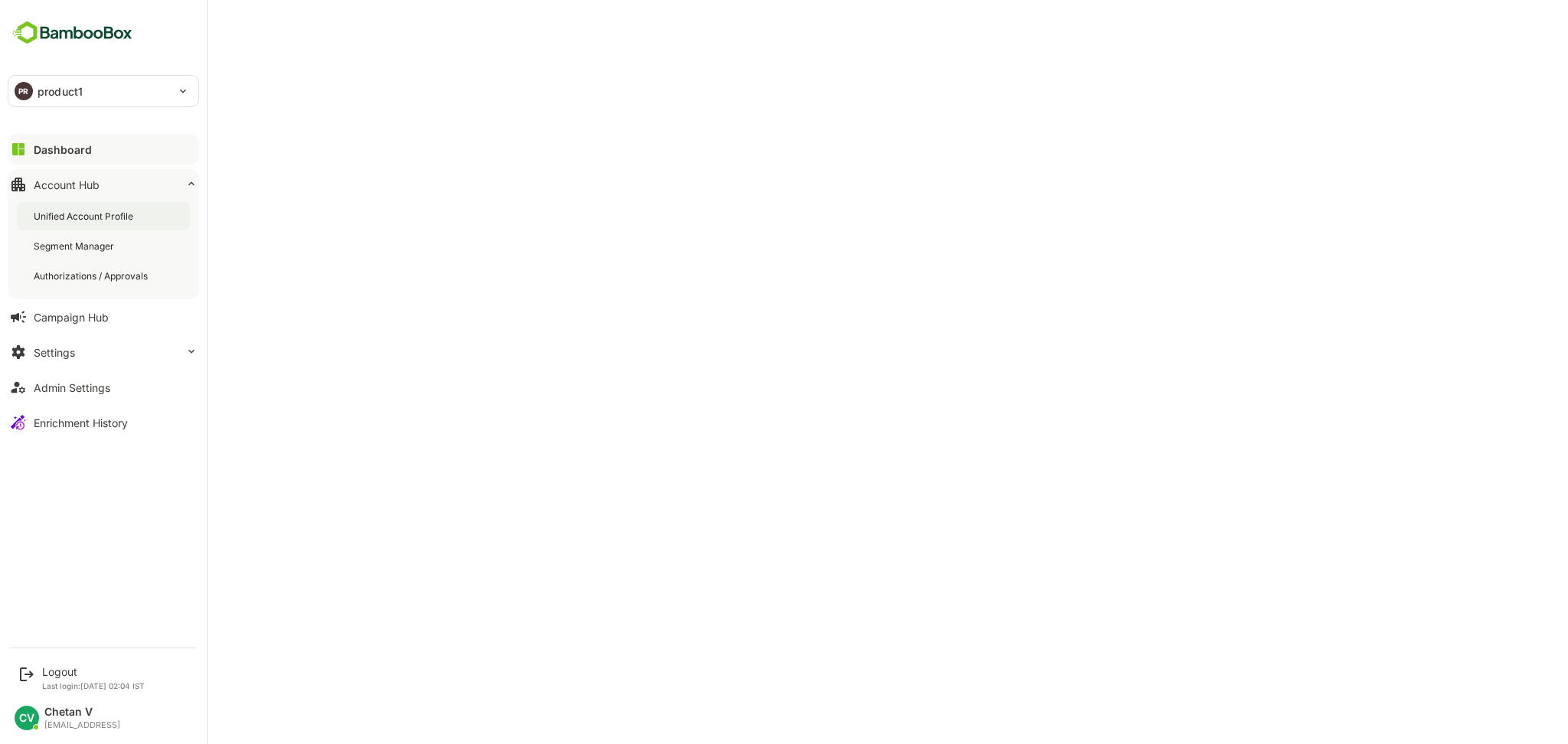
click at [92, 228] on div "Unified Account Profile" at bounding box center [103, 216] width 173 height 28
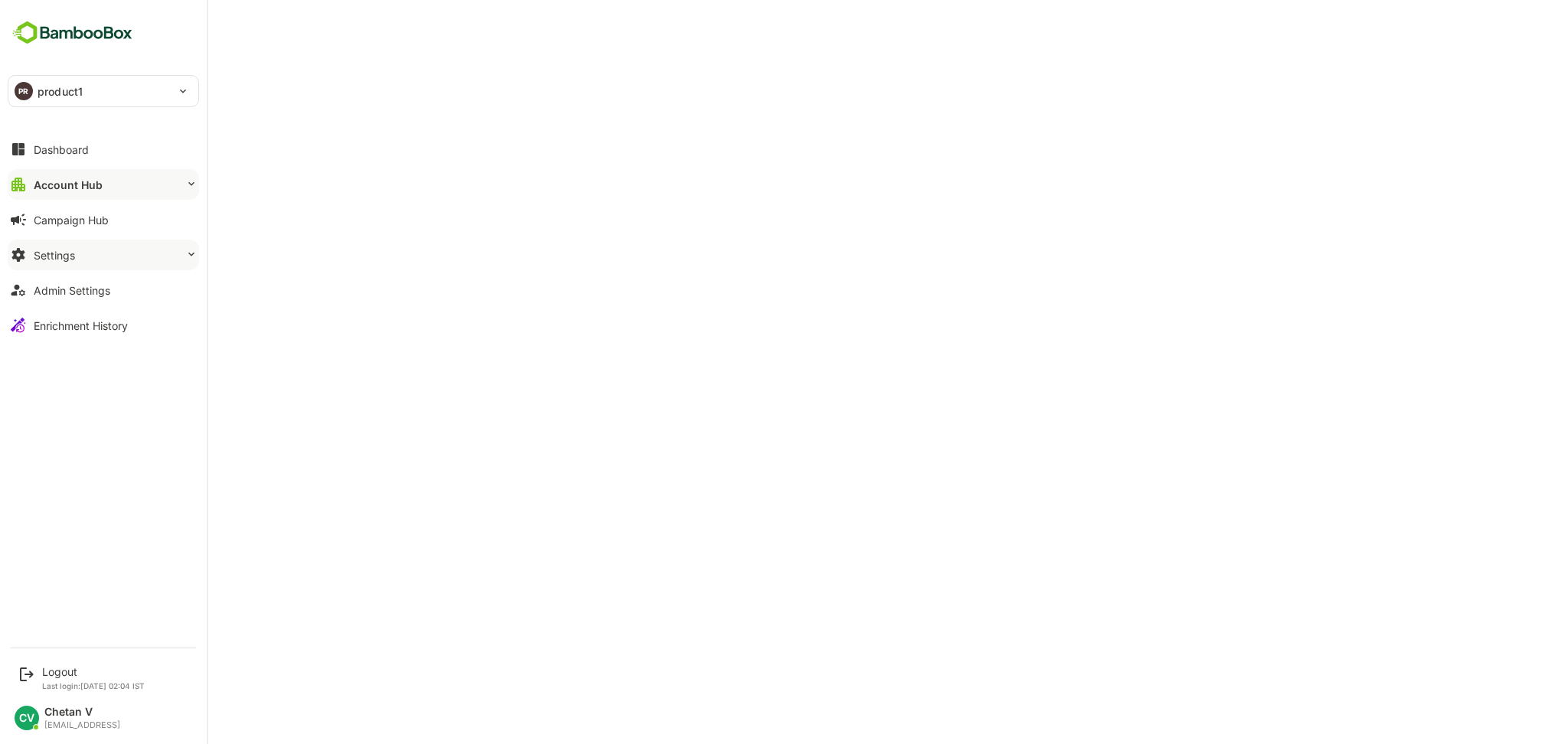
click at [100, 243] on button "Settings" at bounding box center [103, 254] width 191 height 30
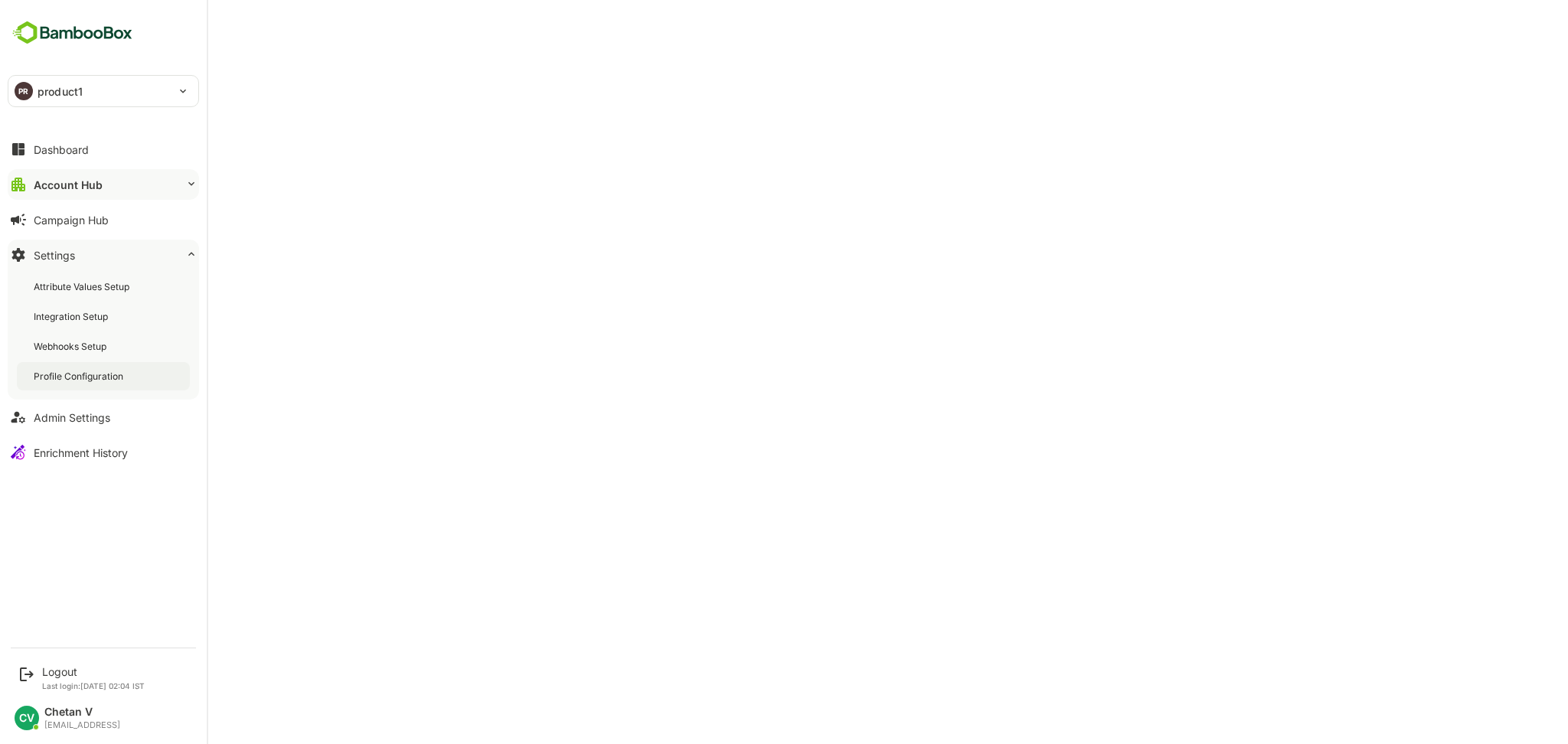
click at [81, 378] on div "Profile Configuration" at bounding box center [80, 376] width 92 height 13
